Goal: Find specific page/section: Find specific page/section

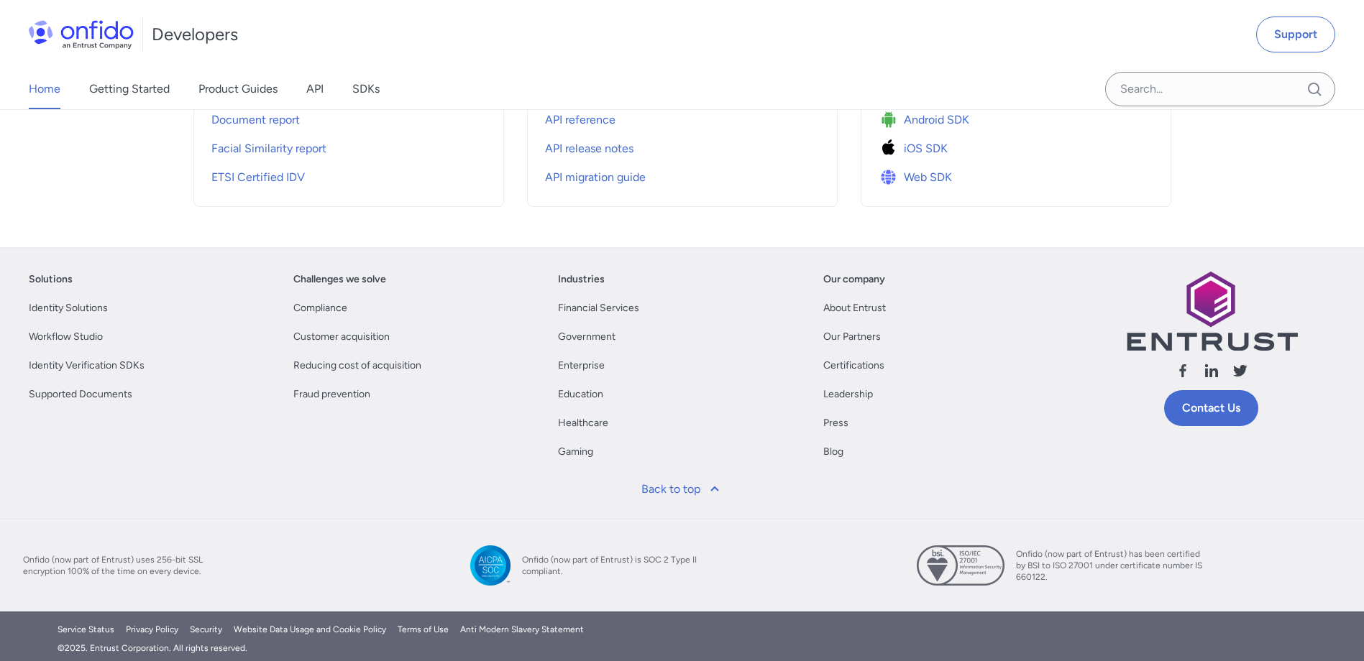
scroll to position [684, 0]
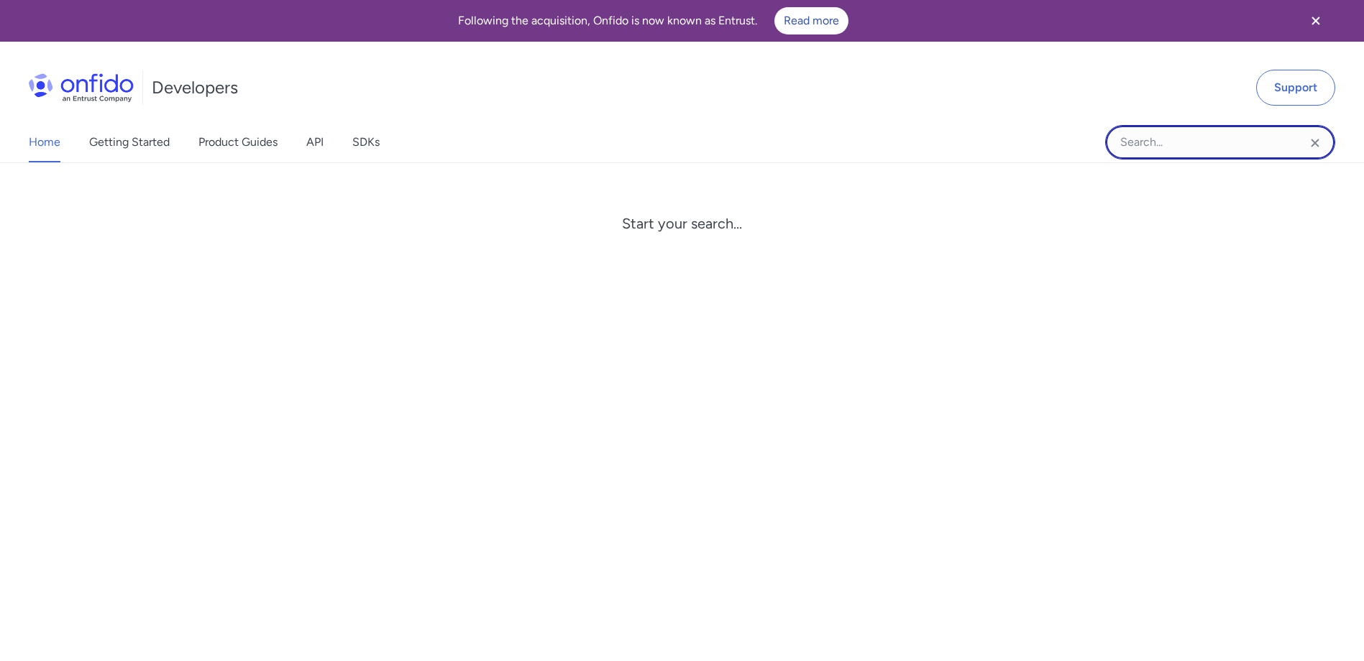
click at [1193, 147] on input "Onfido search input field" at bounding box center [1220, 142] width 230 height 35
type input "careers"
drag, startPoint x: 1146, startPoint y: 142, endPoint x: 1081, endPoint y: 145, distance: 64.7
click at [1081, 145] on div "Home Getting Started Product Guides API SDKs careers careers No results for car…" at bounding box center [682, 142] width 1364 height 40
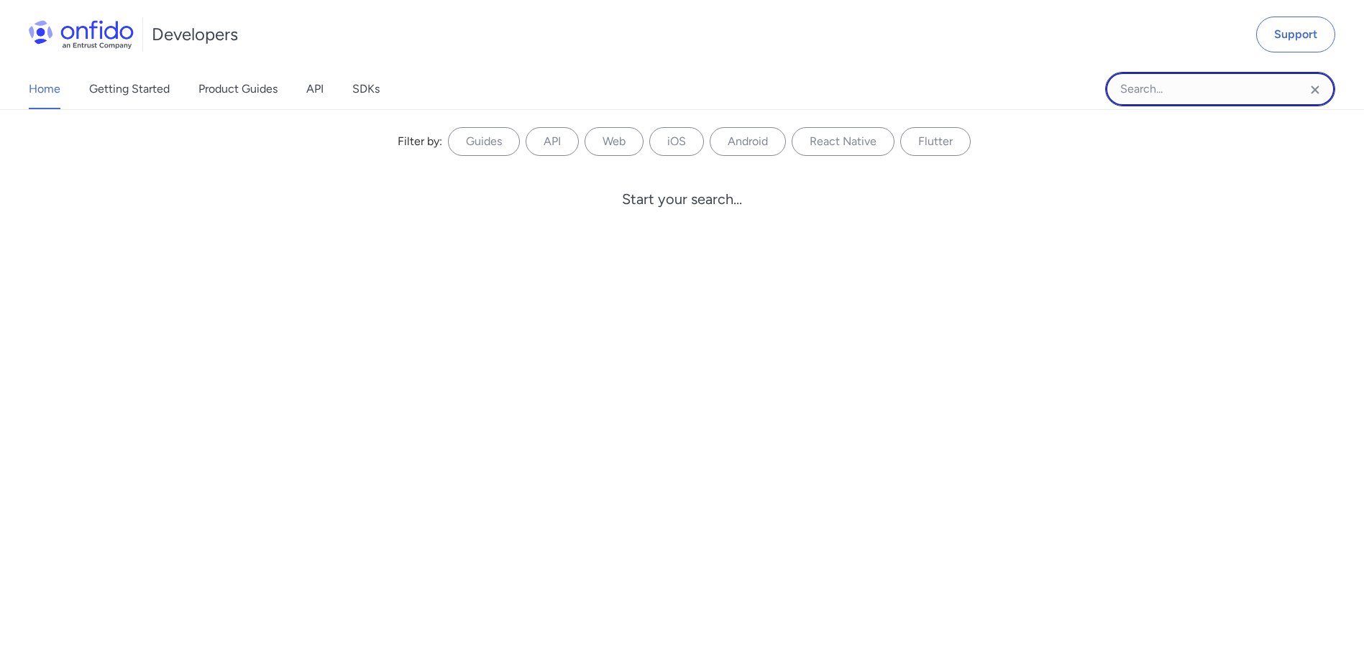
scroll to position [684, 0]
